Goal: Task Accomplishment & Management: Manage account settings

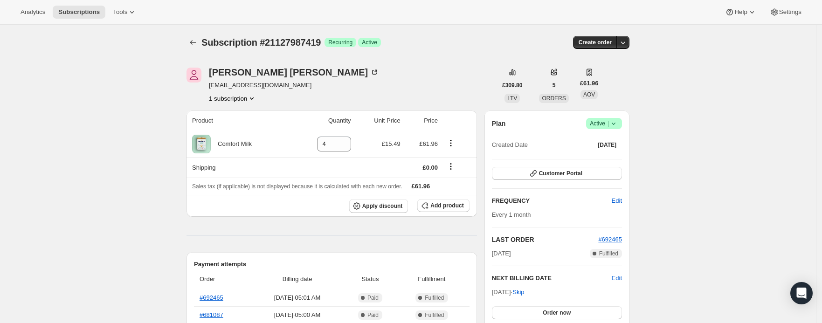
click at [616, 125] on icon at bounding box center [613, 123] width 9 height 9
click at [600, 155] on span "Cancel subscription" at bounding box center [603, 157] width 53 height 7
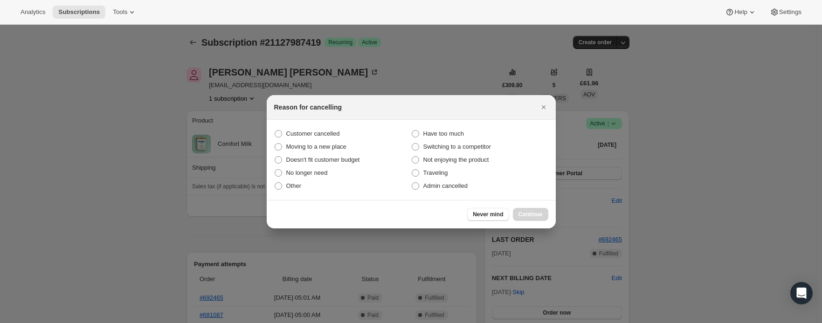
drag, startPoint x: 282, startPoint y: 188, endPoint x: 432, endPoint y: 206, distance: 151.3
click at [283, 188] on label "Other" at bounding box center [342, 186] width 137 height 13
click at [275, 183] on input "Other" at bounding box center [275, 182] width 0 height 0
radio input "true"
click at [524, 218] on button "Continue" at bounding box center [530, 214] width 35 height 13
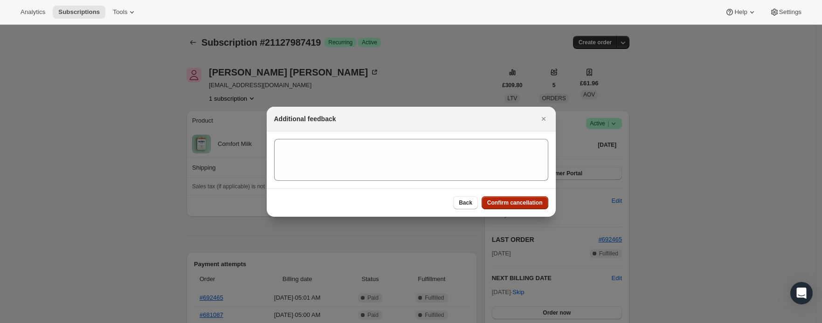
click at [513, 208] on button "Confirm cancellation" at bounding box center [515, 202] width 67 height 13
